Goal: Information Seeking & Learning: Learn about a topic

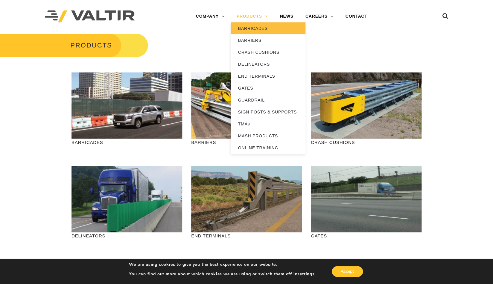
click at [249, 27] on link "BARRICADES" at bounding box center [268, 28] width 75 height 12
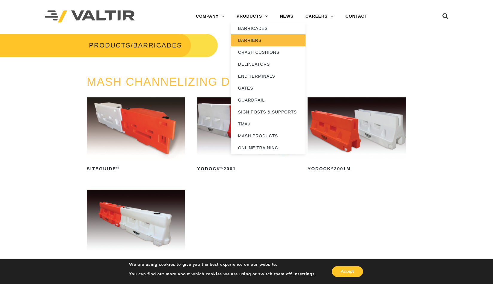
click at [254, 40] on link "BARRIERS" at bounding box center [268, 40] width 75 height 12
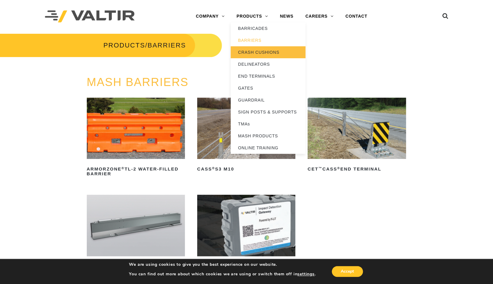
click at [257, 50] on link "CRASH CUSHIONS" at bounding box center [268, 52] width 75 height 12
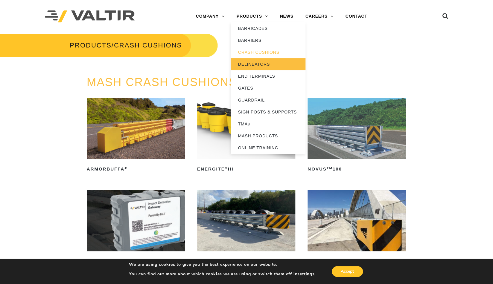
click at [255, 64] on link "DELINEATORS" at bounding box center [268, 64] width 75 height 12
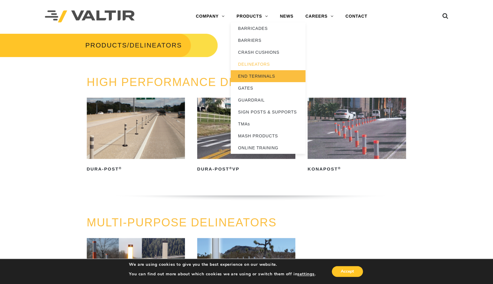
click at [251, 75] on link "END TERMINALS" at bounding box center [268, 76] width 75 height 12
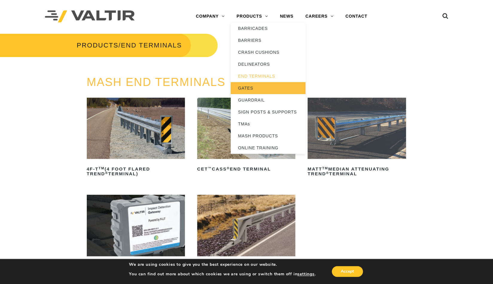
click at [248, 85] on link "GATES" at bounding box center [268, 88] width 75 height 12
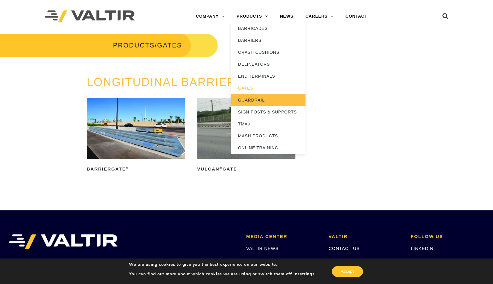
click at [250, 100] on link "GUARDRAIL" at bounding box center [268, 100] width 75 height 12
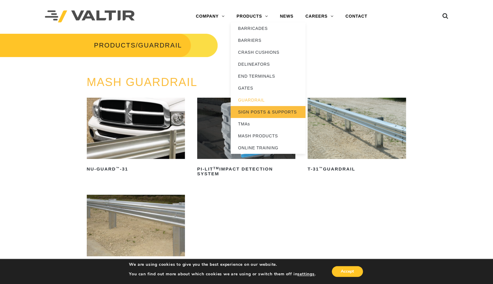
click at [257, 113] on link "SIGN POSTS & SUPPORTS" at bounding box center [268, 112] width 75 height 12
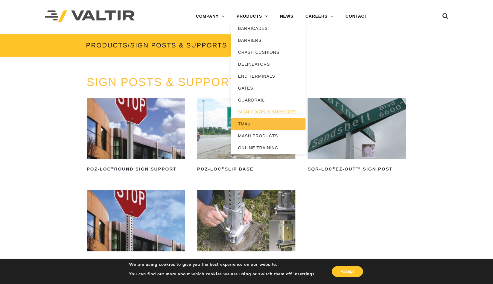
click at [244, 124] on link "TMAs" at bounding box center [268, 124] width 75 height 12
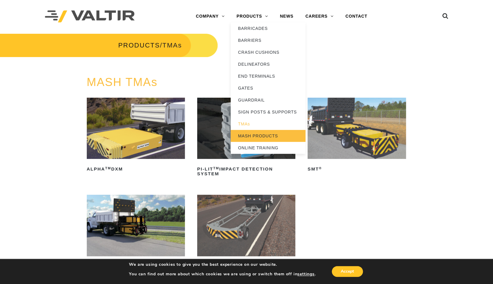
click at [252, 136] on link "MASH PRODUCTS" at bounding box center [268, 136] width 75 height 12
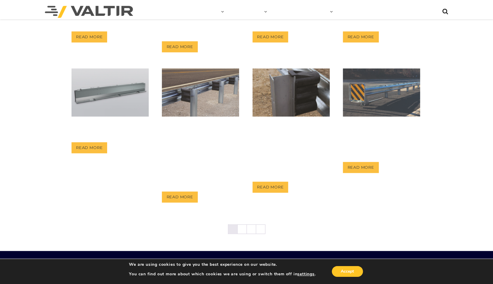
scroll to position [249, 0]
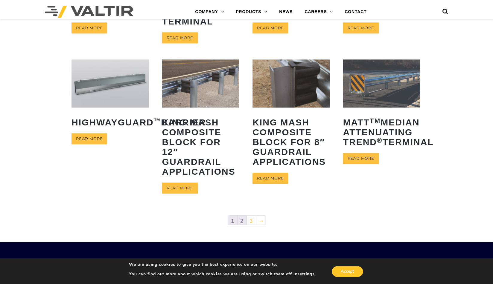
click at [243, 218] on link "2" at bounding box center [241, 220] width 9 height 9
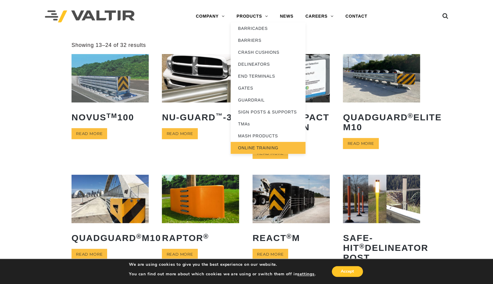
click at [261, 145] on link "ONLINE TRAINING" at bounding box center [268, 148] width 75 height 12
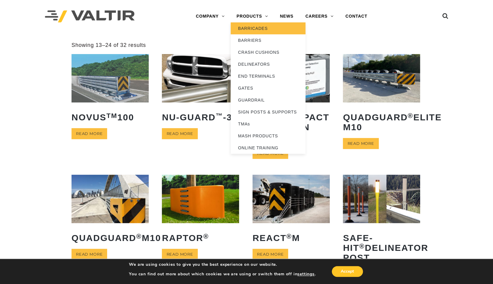
click at [246, 27] on link "BARRICADES" at bounding box center [268, 28] width 75 height 12
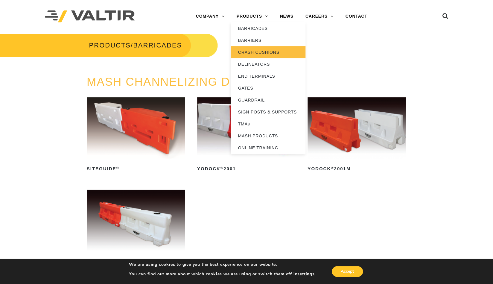
click at [250, 51] on link "CRASH CUSHIONS" at bounding box center [268, 52] width 75 height 12
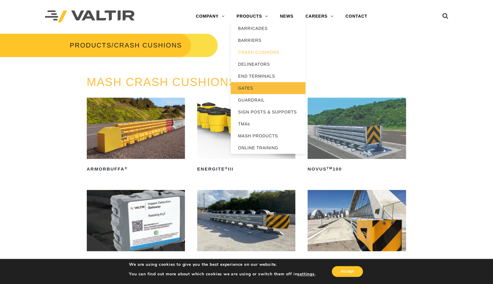
click at [252, 89] on link "GATES" at bounding box center [268, 88] width 75 height 12
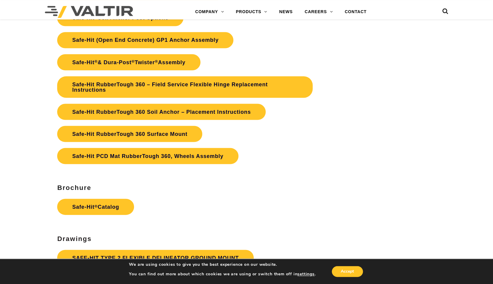
scroll to position [1421, 0]
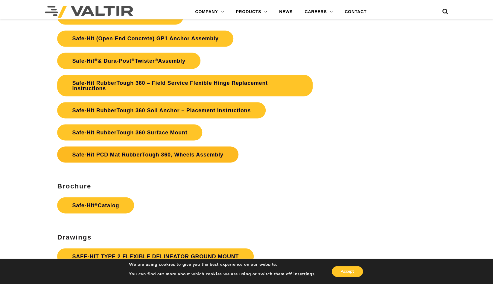
click at [153, 163] on link "Safe-Hit PCD Mat RubberTough 360, Wheels Assembly" at bounding box center [147, 155] width 181 height 16
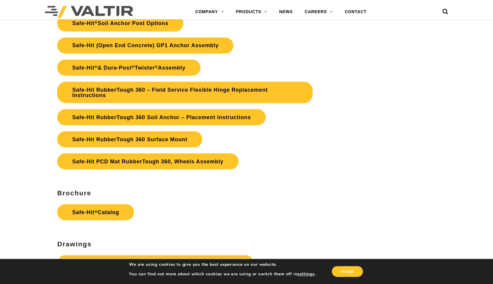
scroll to position [1411, 0]
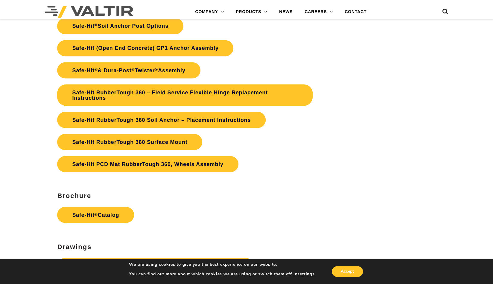
click at [445, 11] on icon at bounding box center [445, 12] width 6 height 9
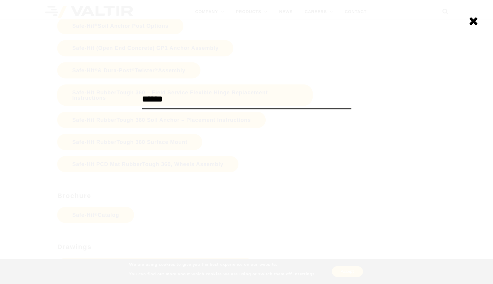
type input "******"
click input "******" at bounding box center [0, 0] width 0 height 0
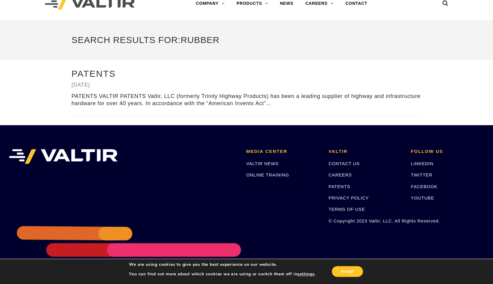
scroll to position [33, 0]
